Goal: Task Accomplishment & Management: Use online tool/utility

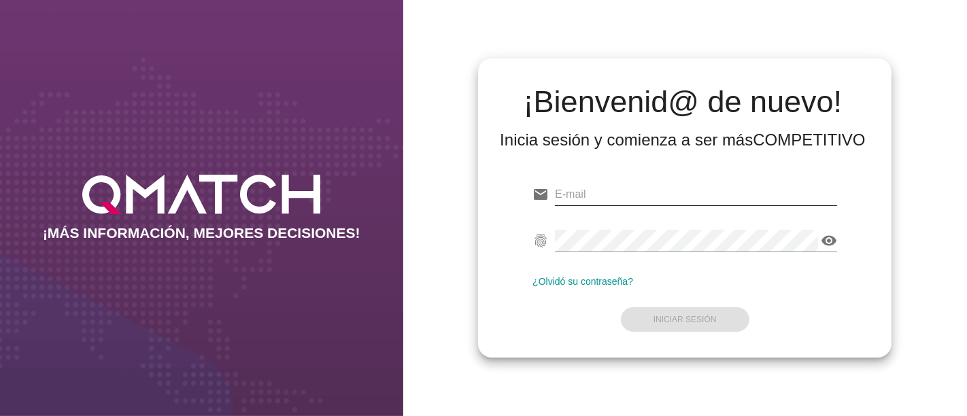
type input "[PERSON_NAME][EMAIL_ADDRESS][PERSON_NAME][DOMAIN_NAME]"
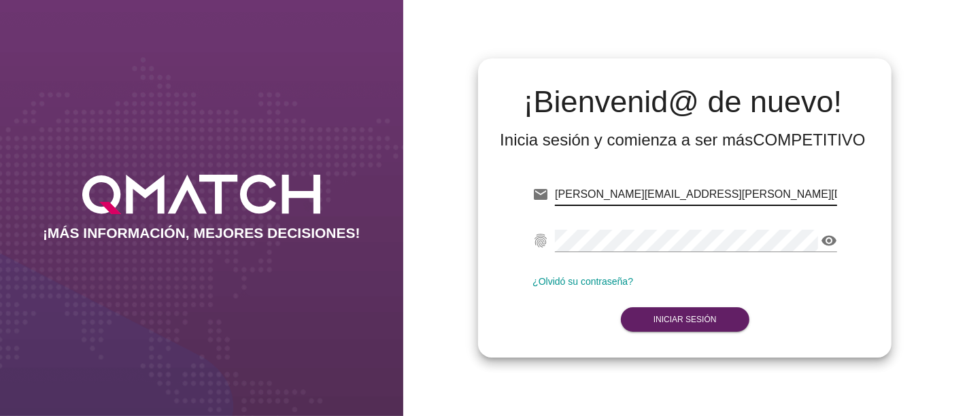
click at [769, 203] on input "[PERSON_NAME][EMAIL_ADDRESS][PERSON_NAME][DOMAIN_NAME]" at bounding box center [696, 195] width 282 height 22
click at [567, 325] on form "email [PERSON_NAME][EMAIL_ADDRESS][PERSON_NAME][DOMAIN_NAME] fingerprint visibi…" at bounding box center [685, 256] width 305 height 161
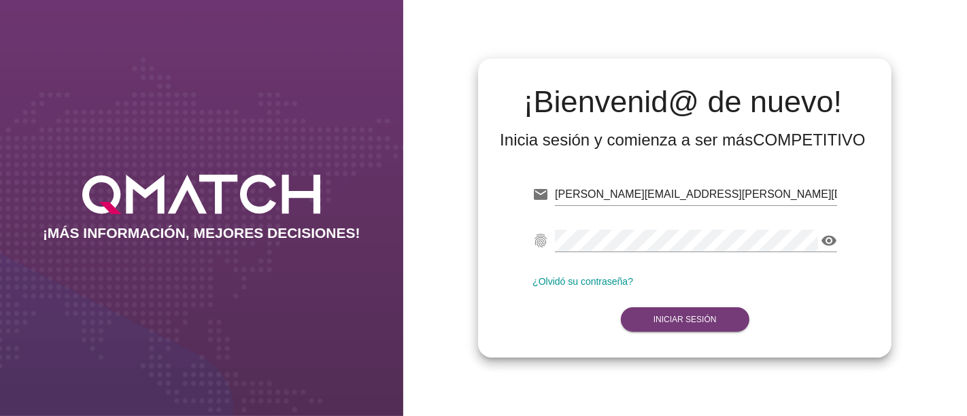
click at [644, 320] on button "Iniciar Sesión" at bounding box center [685, 319] width 129 height 24
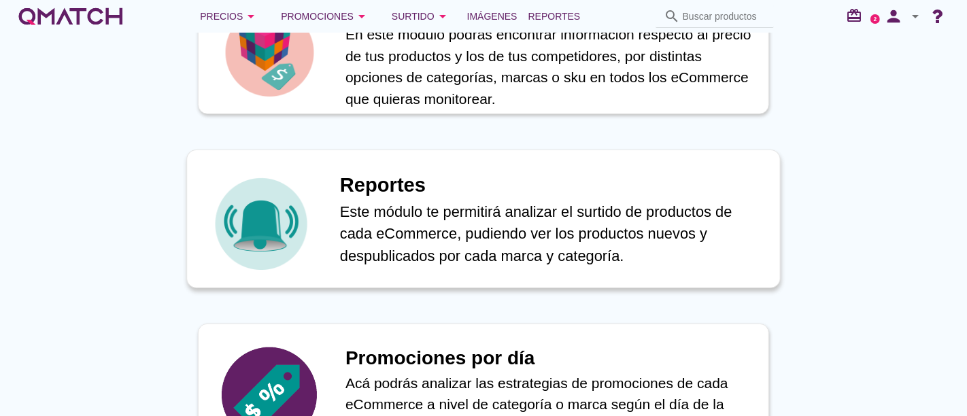
scroll to position [680, 0]
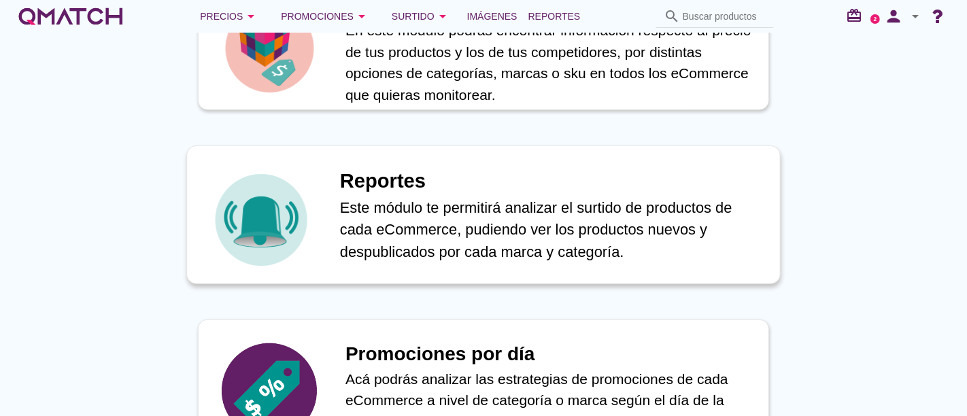
click at [454, 220] on p "Este módulo te permitirá analizar el surtido de productos de cada eCommerce, pu…" at bounding box center [553, 230] width 426 height 67
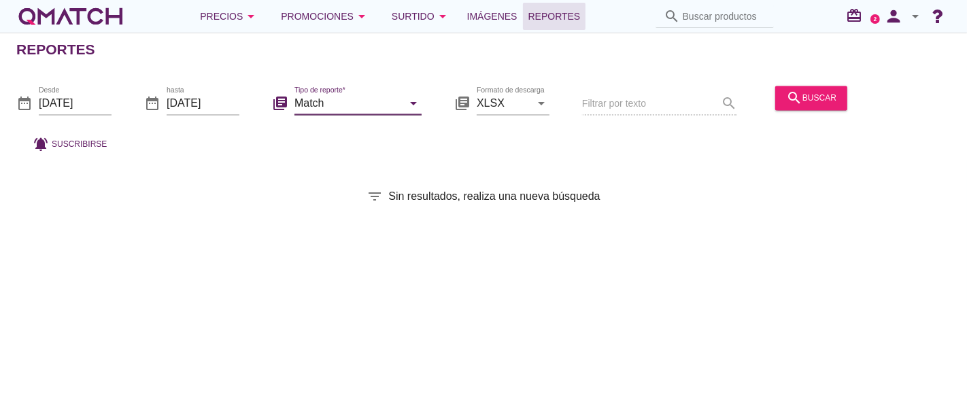
click at [346, 112] on input "Match" at bounding box center [349, 104] width 108 height 22
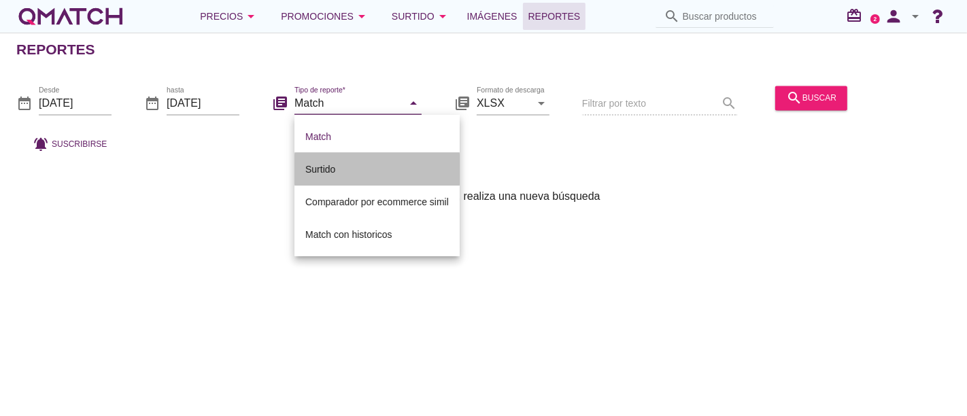
click at [332, 171] on div "Surtido" at bounding box center [377, 169] width 144 height 16
type input "Surtido"
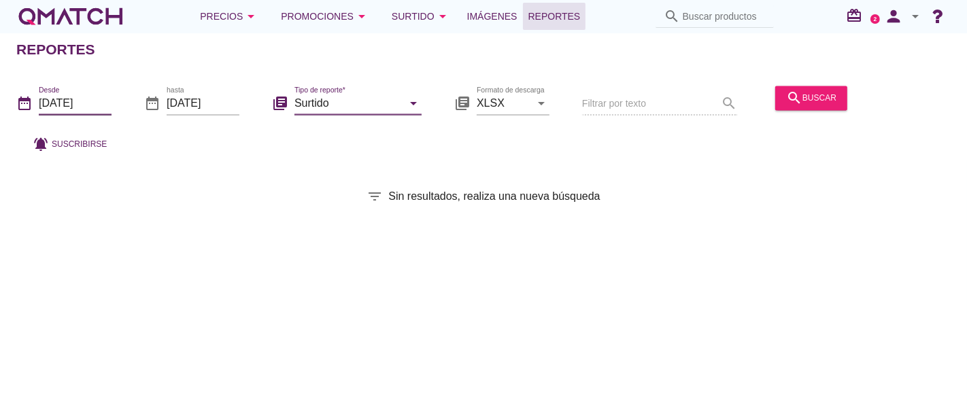
click at [88, 107] on input "[DATE]" at bounding box center [75, 104] width 73 height 22
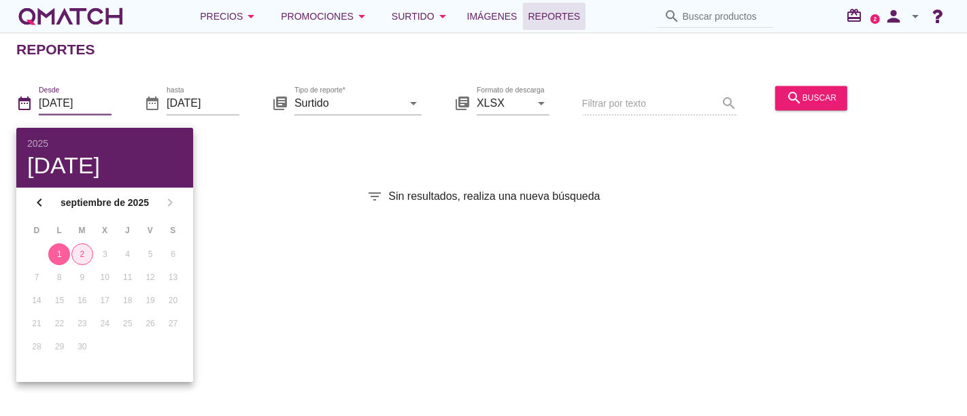
click at [85, 257] on div "2" at bounding box center [82, 254] width 20 height 12
type input "[DATE]"
click at [811, 105] on div "search buscar" at bounding box center [811, 98] width 50 height 16
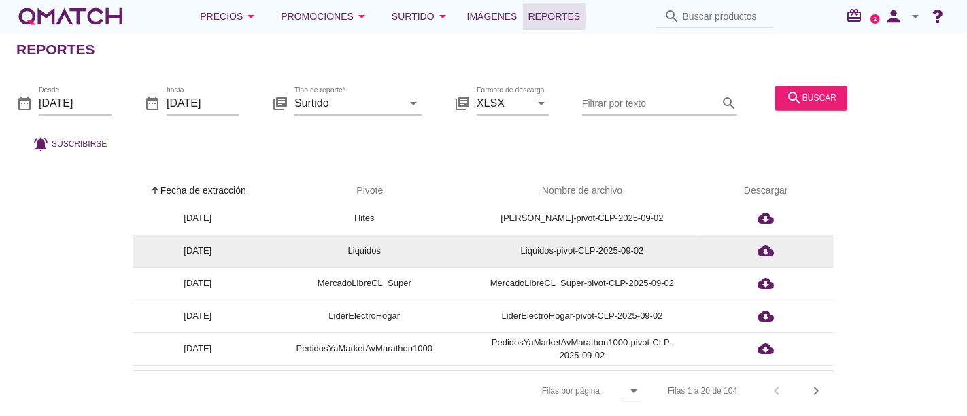
scroll to position [227, 0]
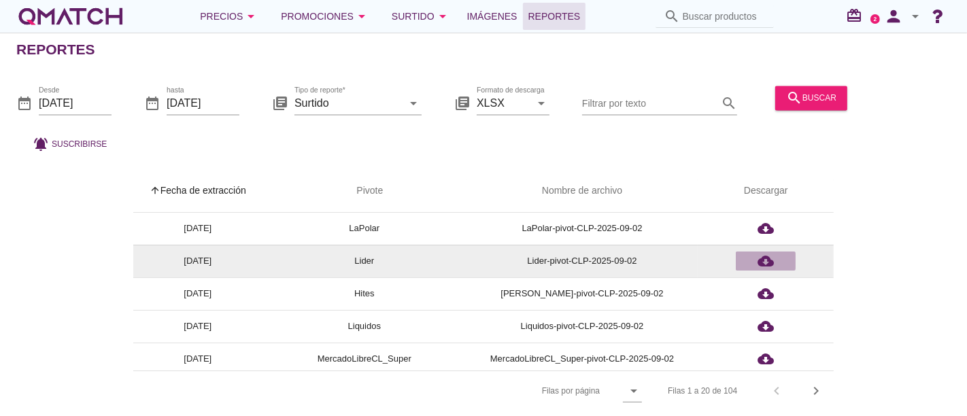
click at [767, 256] on icon "cloud_download" at bounding box center [766, 261] width 16 height 16
